Goal: Task Accomplishment & Management: Manage account settings

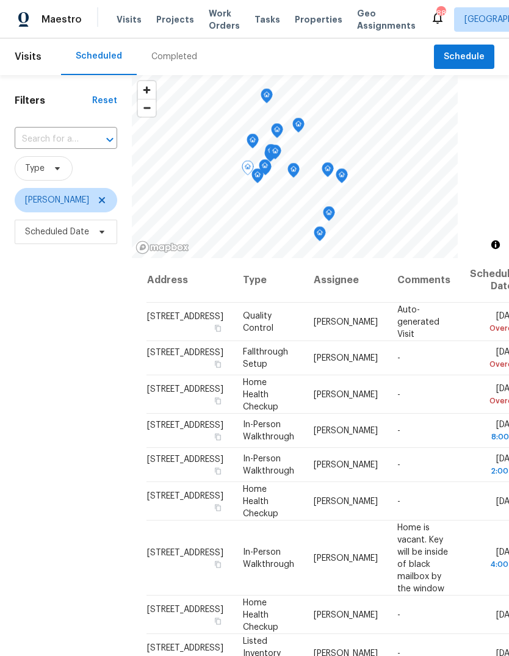
click at [0, 0] on icon at bounding box center [0, 0] width 0 height 0
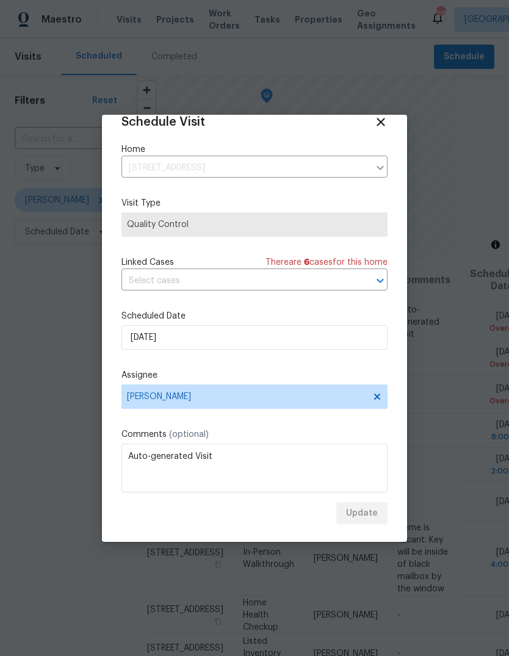
scroll to position [18, 0]
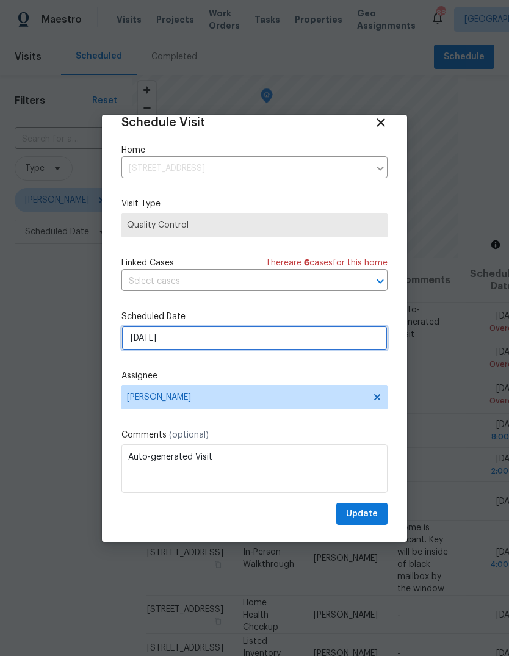
click at [342, 343] on input "[DATE]" at bounding box center [254, 338] width 266 height 24
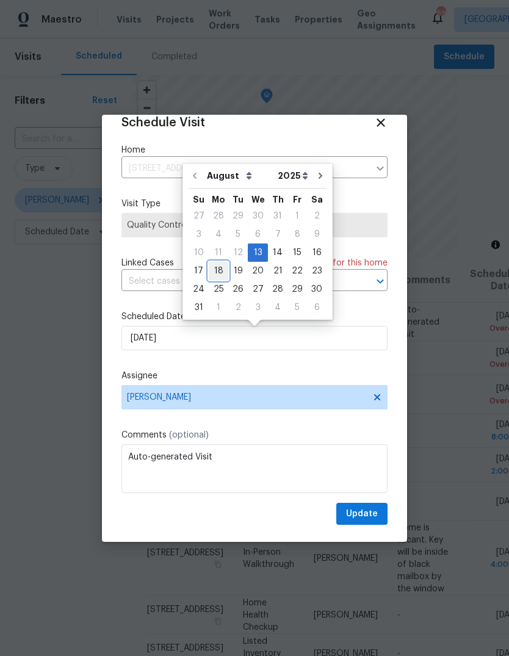
click at [220, 267] on div "18" at bounding box center [219, 270] width 20 height 17
type input "[DATE]"
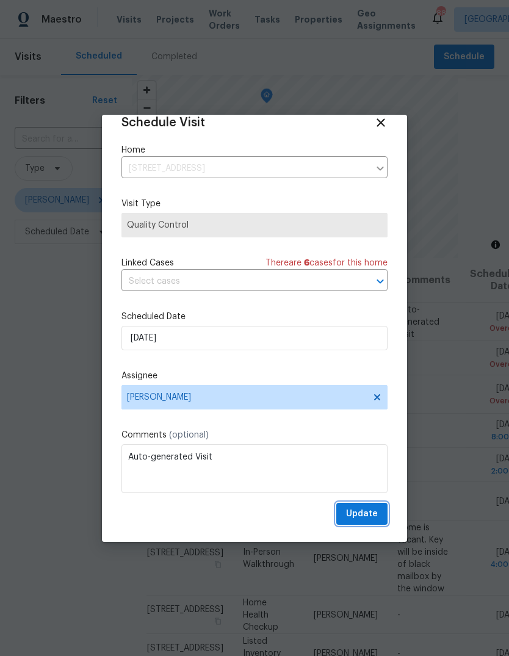
click at [379, 515] on button "Update" at bounding box center [361, 514] width 51 height 23
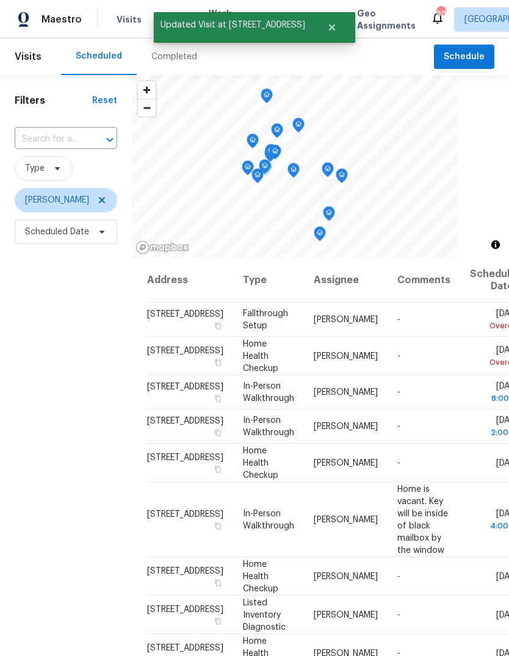
click at [0, 0] on icon at bounding box center [0, 0] width 0 height 0
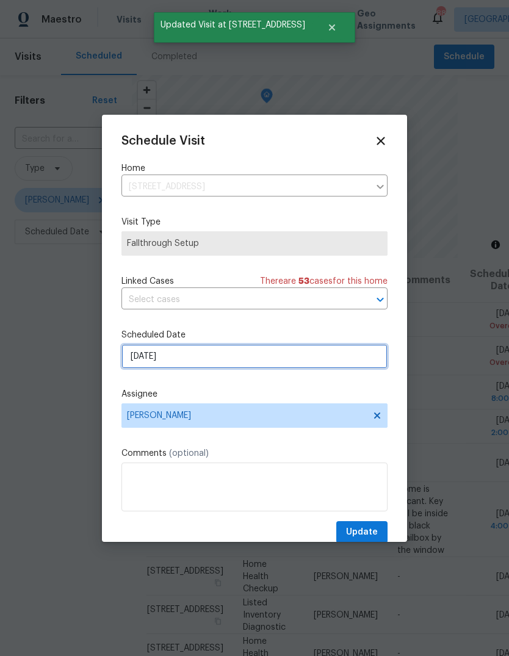
click at [347, 359] on input "[DATE]" at bounding box center [254, 356] width 266 height 24
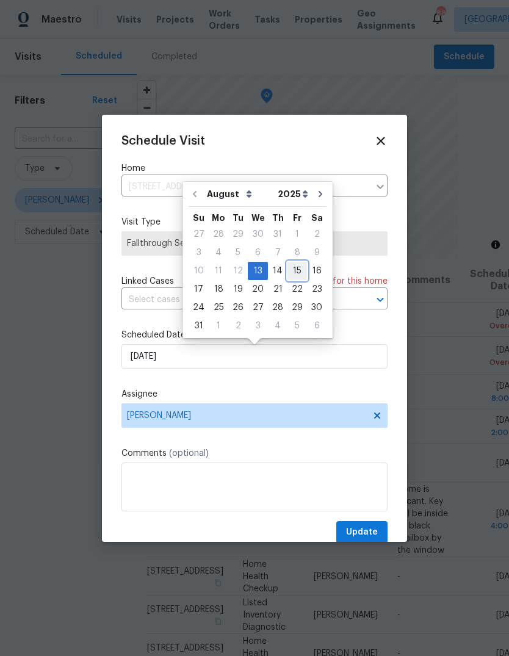
click at [290, 266] on div "15" at bounding box center [297, 270] width 20 height 17
type input "[DATE]"
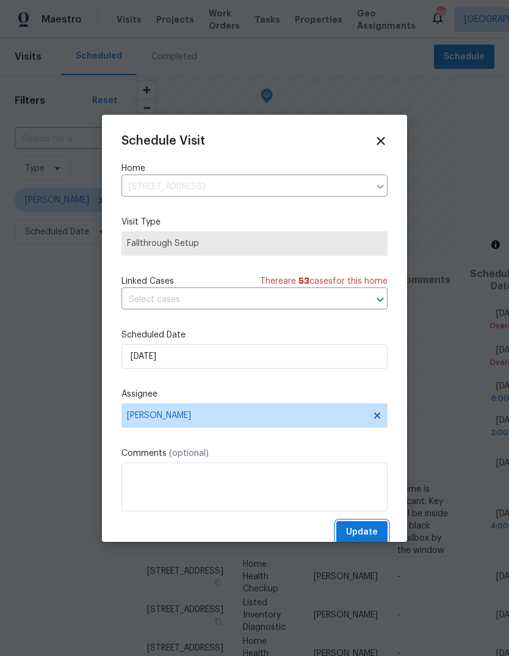
click at [381, 525] on button "Update" at bounding box center [361, 532] width 51 height 23
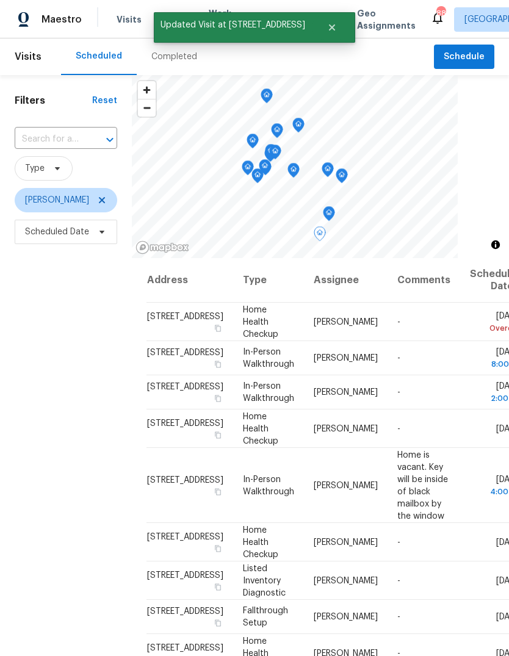
click at [0, 0] on icon at bounding box center [0, 0] width 0 height 0
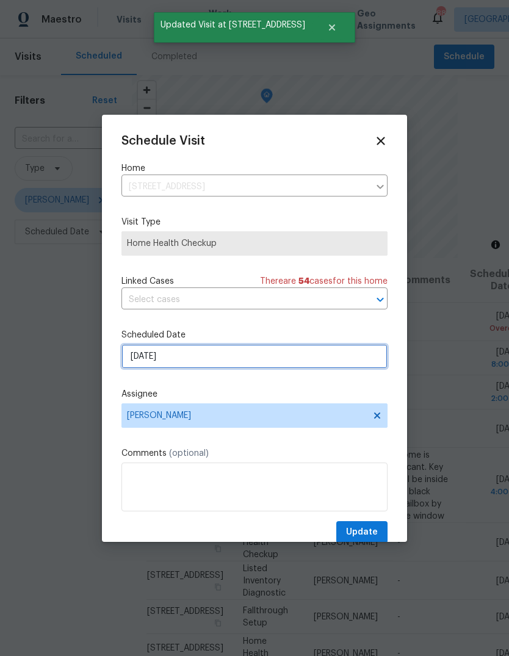
click at [345, 363] on input "[DATE]" at bounding box center [254, 356] width 266 height 24
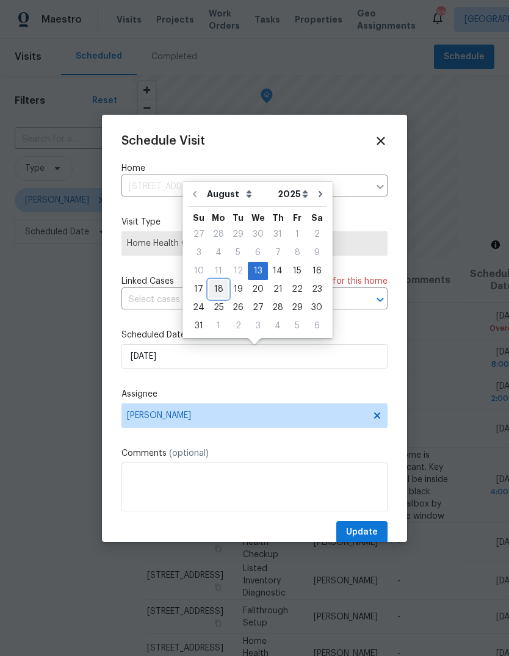
click at [223, 289] on div "18" at bounding box center [219, 289] width 20 height 17
type input "[DATE]"
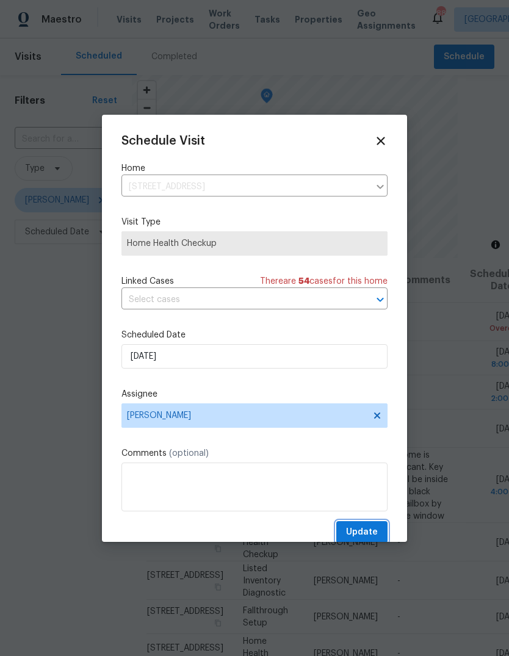
click at [373, 526] on button "Update" at bounding box center [361, 532] width 51 height 23
